Goal: Task Accomplishment & Management: Use online tool/utility

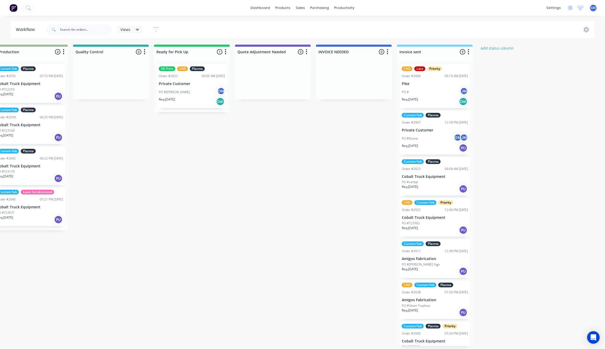
scroll to position [102, 0]
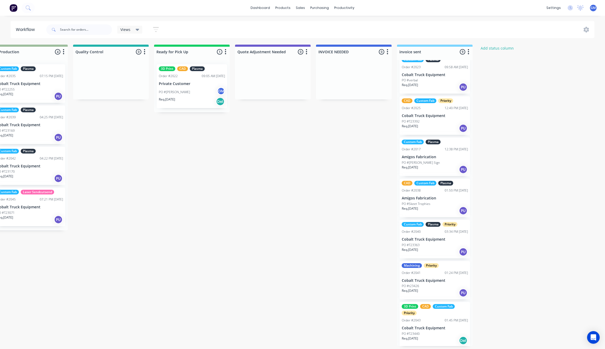
click at [288, 347] on div "Waiting on Customer 0 Status colour #FF4949 hex #FF4949 Save Cancel Notificatio…" at bounding box center [86, 196] width 1029 height 302
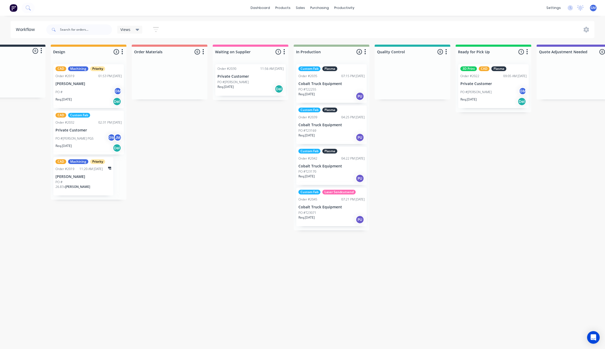
scroll to position [2, 85]
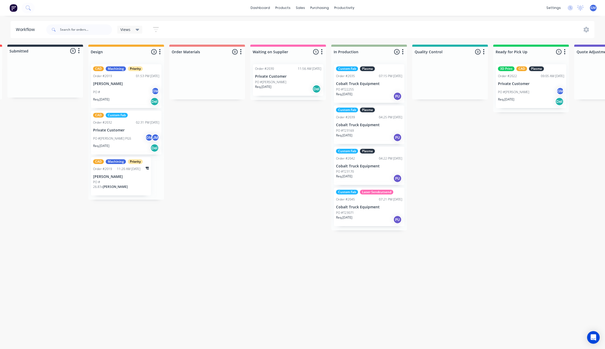
click at [221, 200] on div "Waiting on Customer 0 Status colour #FF4949 hex #FF4949 Save Cancel Notificatio…" at bounding box center [425, 196] width 1029 height 302
click at [127, 92] on div "PO # GM" at bounding box center [126, 92] width 66 height 10
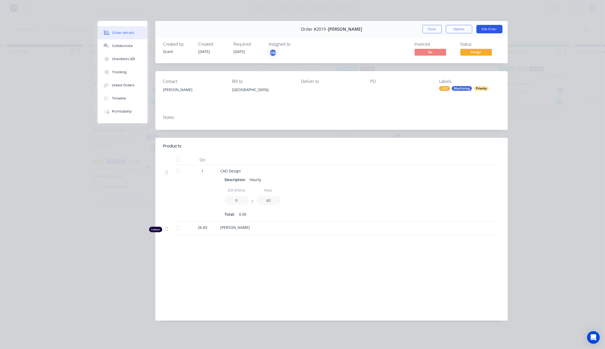
click at [483, 27] on button "Edit Order" at bounding box center [489, 29] width 26 height 8
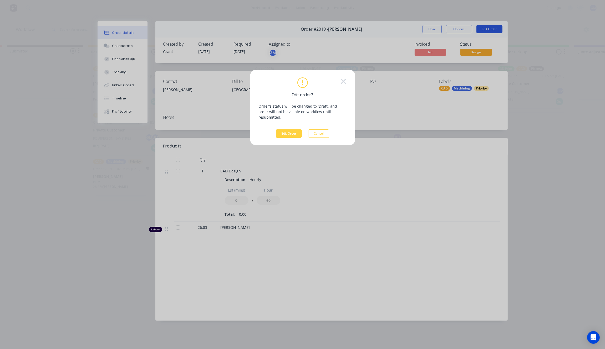
scroll to position [0, 85]
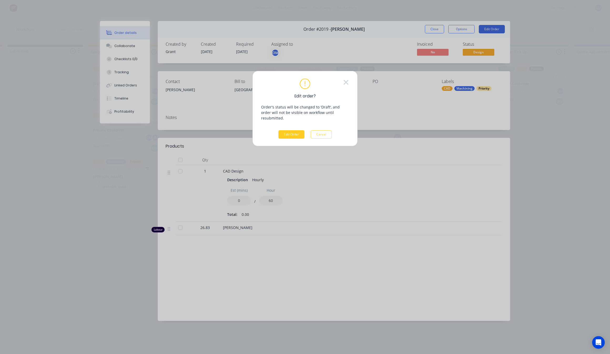
click at [300, 131] on button "Edit Order" at bounding box center [291, 134] width 26 height 8
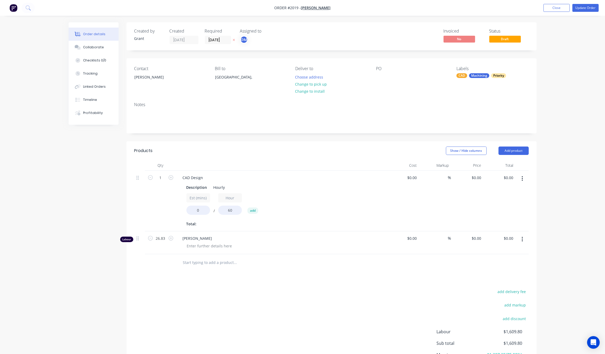
type input "$30.00"
type input "266.67"
type input "$110.00"
type input "$15.00"
type input "300"
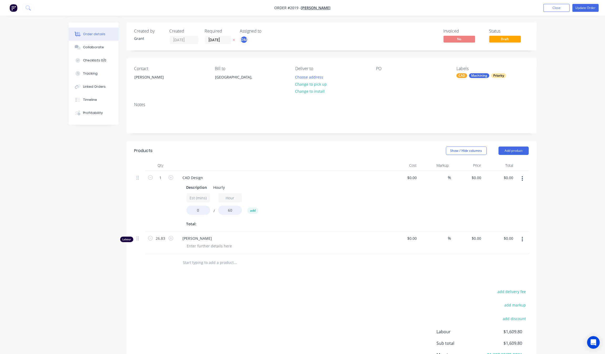
type input "$60.00"
type input "$1,609.80"
click at [546, 9] on button "Close" at bounding box center [556, 8] width 26 height 8
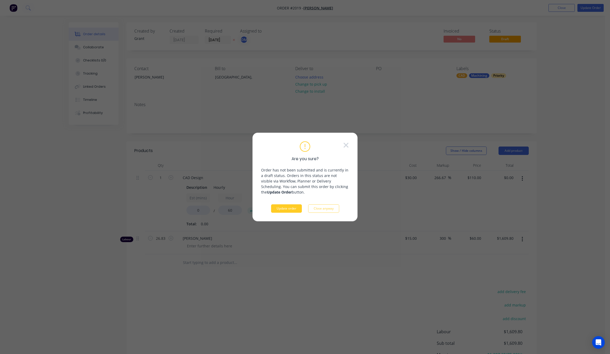
click at [285, 208] on button "Update order" at bounding box center [286, 208] width 31 height 8
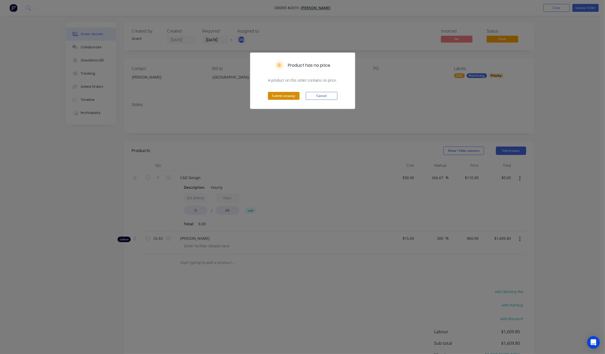
click at [275, 97] on button "Submit anyway" at bounding box center [284, 96] width 32 height 8
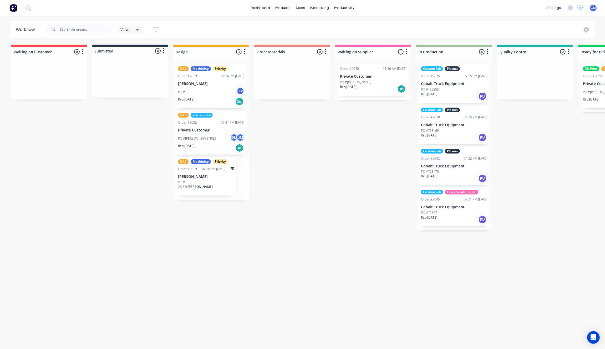
click at [184, 83] on p "[PERSON_NAME]" at bounding box center [211, 84] width 66 height 4
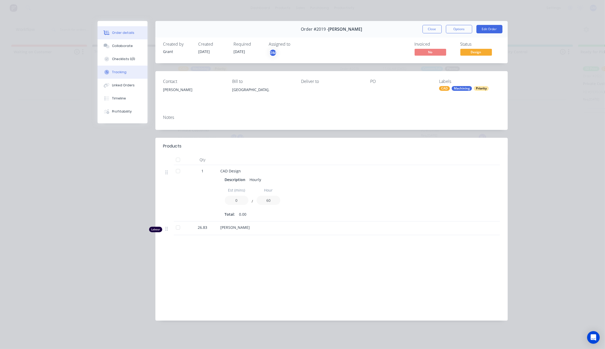
click at [121, 70] on div "Tracking" at bounding box center [119, 72] width 14 height 5
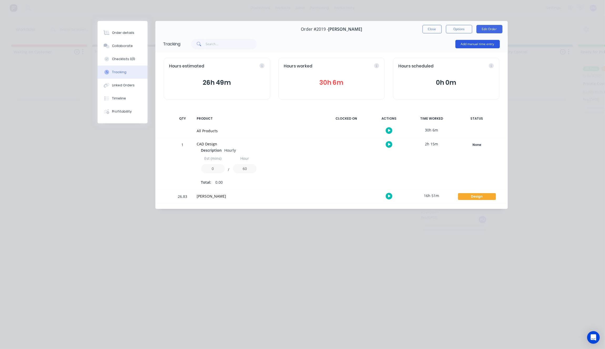
click at [486, 47] on button "Add manual time entry" at bounding box center [477, 44] width 44 height 8
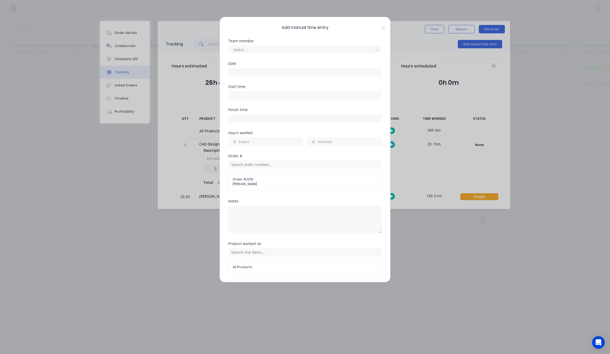
click at [274, 45] on div "Select..." at bounding box center [304, 48] width 153 height 9
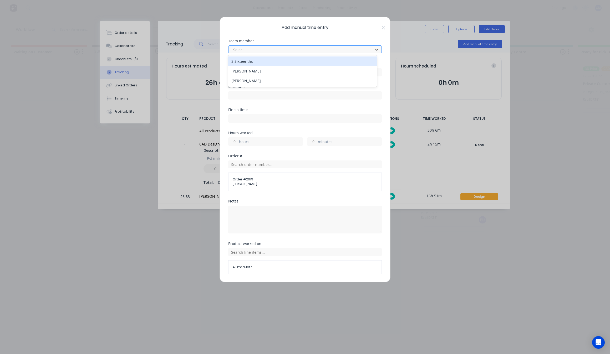
click at [274, 47] on div at bounding box center [302, 50] width 138 height 7
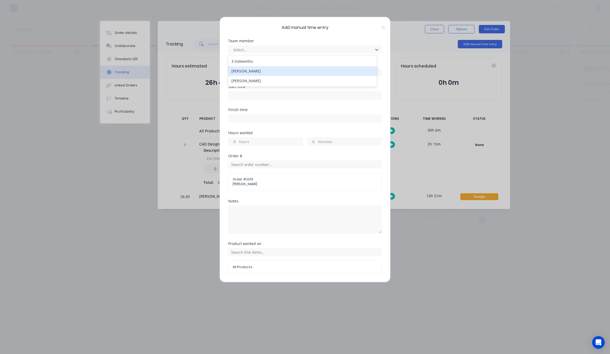
click at [270, 70] on div "[PERSON_NAME]" at bounding box center [302, 71] width 148 height 10
click at [270, 70] on input at bounding box center [304, 72] width 153 height 8
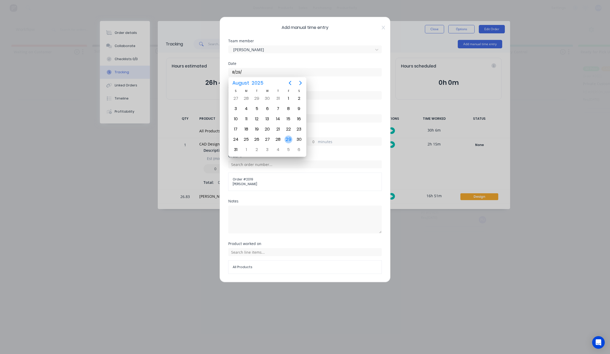
click at [287, 139] on div "29" at bounding box center [288, 140] width 8 height 8
type input "[DATE]"
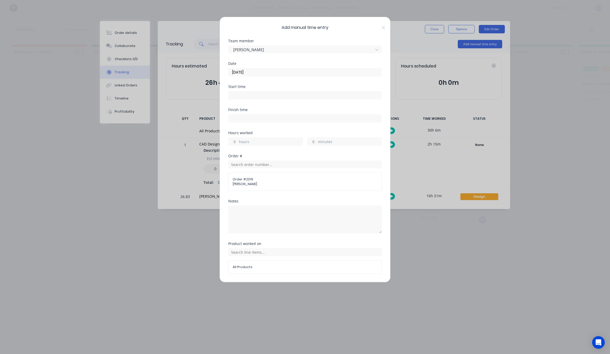
click at [269, 140] on label "hours" at bounding box center [271, 142] width 64 height 7
click at [237, 140] on input "hours" at bounding box center [232, 142] width 9 height 8
type input "5"
click at [274, 210] on textarea at bounding box center [304, 220] width 153 height 28
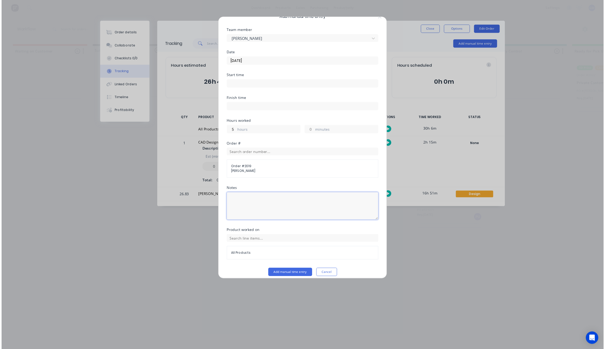
scroll to position [17, 0]
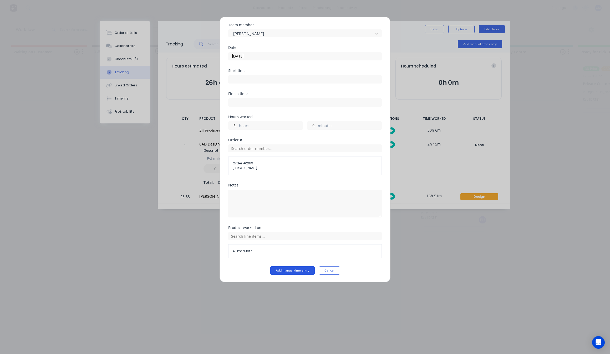
click at [277, 267] on button "Add manual time entry" at bounding box center [292, 270] width 44 height 8
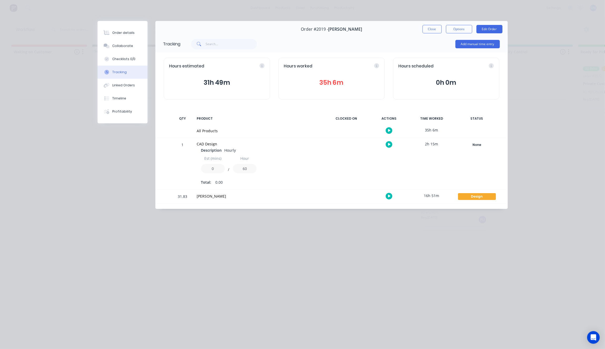
click at [199, 252] on div "Order details Collaborate Checklists 0/0 Tracking Linked Orders Timeline Profit…" at bounding box center [302, 174] width 605 height 349
